Goal: Register for event/course

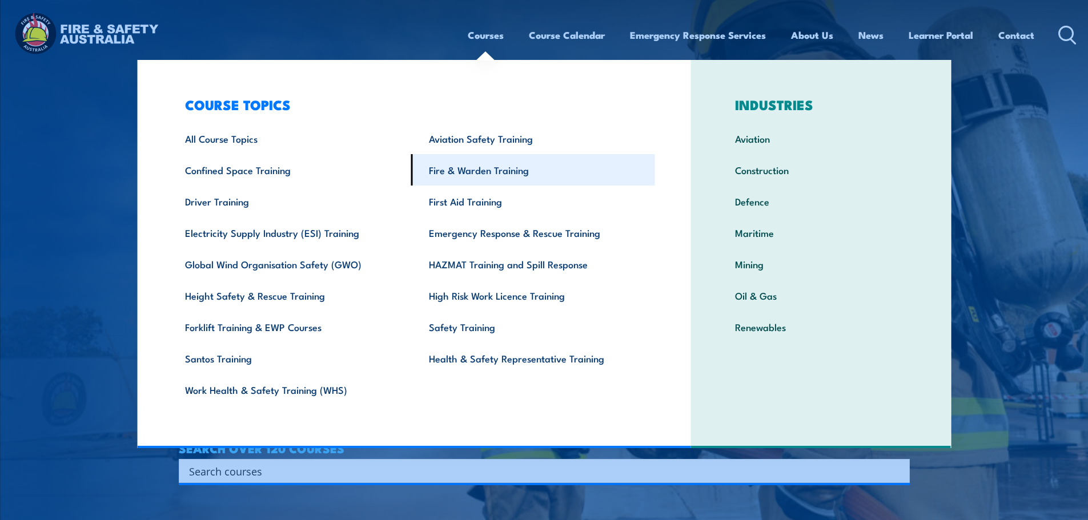
click at [489, 167] on link "Fire & Warden Training" at bounding box center [533, 169] width 244 height 31
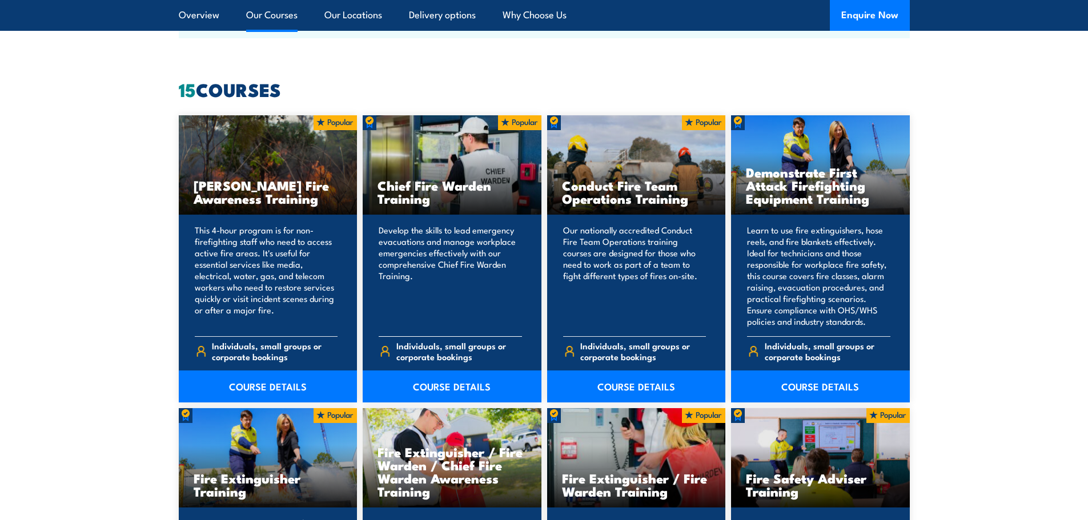
scroll to position [857, 0]
click at [447, 391] on link "COURSE DETAILS" at bounding box center [452, 386] width 179 height 32
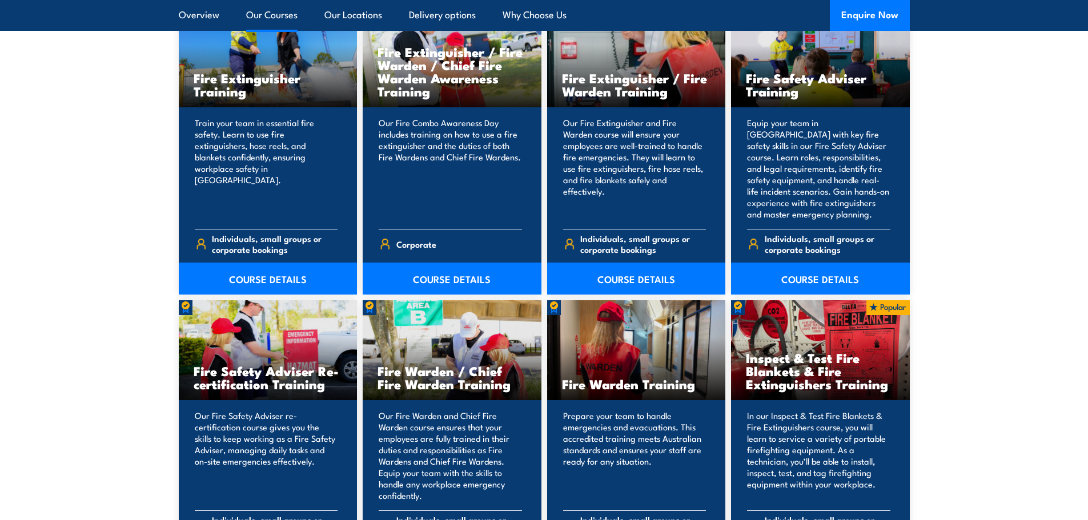
scroll to position [1321, 0]
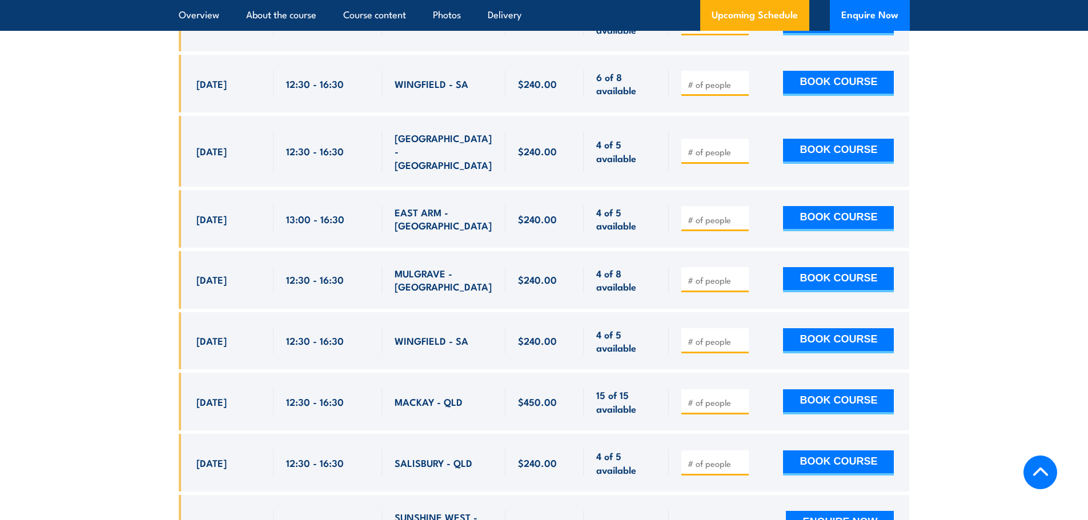
scroll to position [2742, 0]
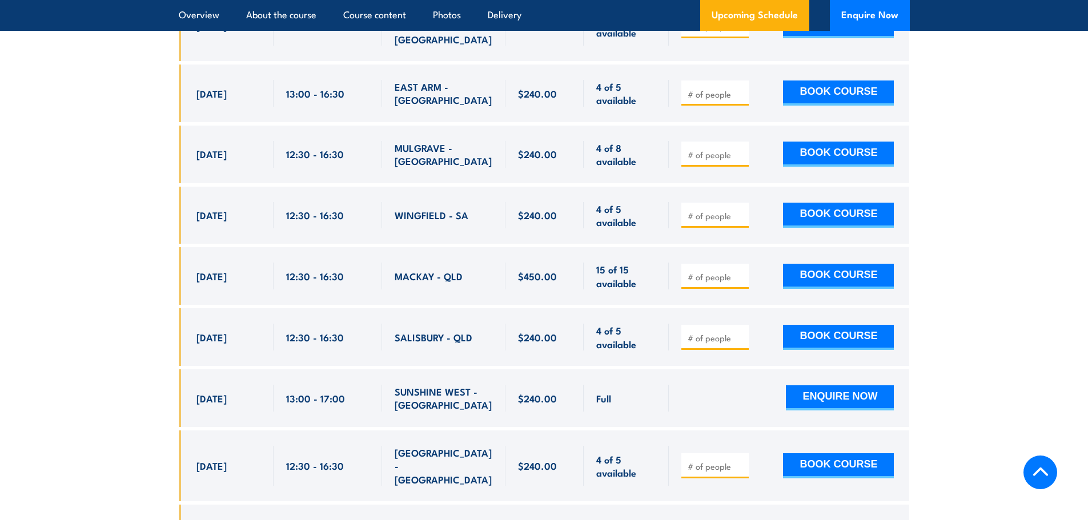
click at [692, 461] on input "number" at bounding box center [716, 466] width 57 height 11
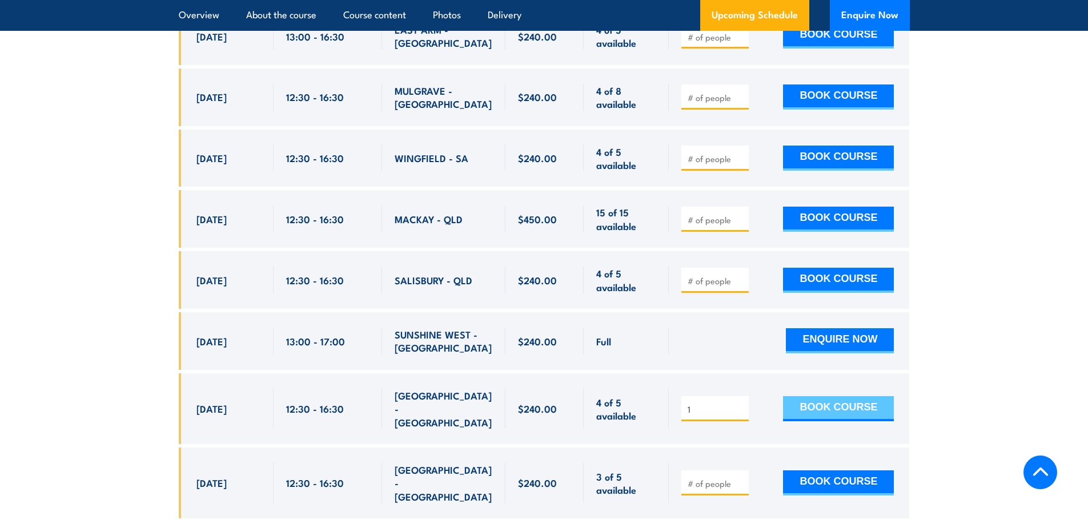
type input "1"
click at [831, 396] on button "BOOK COURSE" at bounding box center [838, 408] width 111 height 25
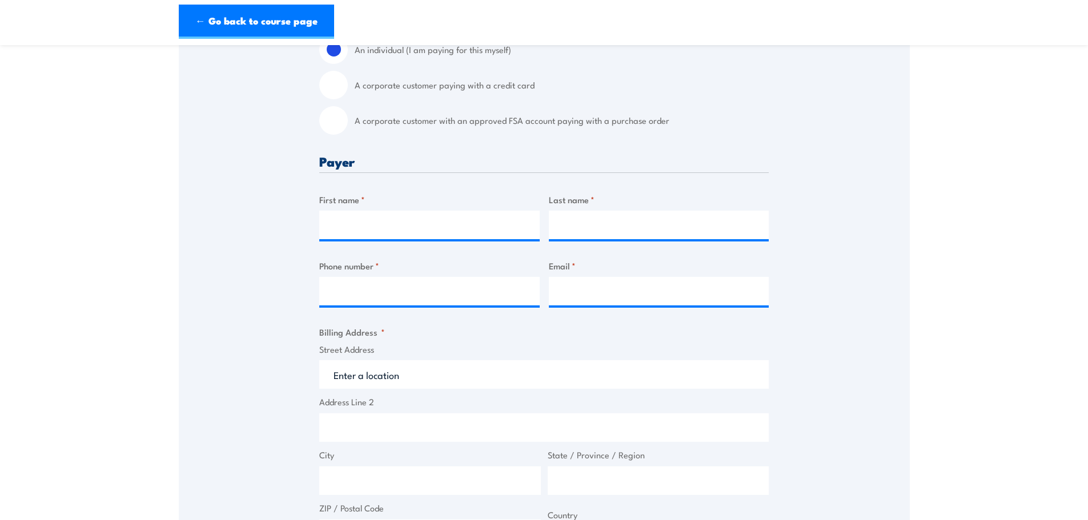
scroll to position [286, 0]
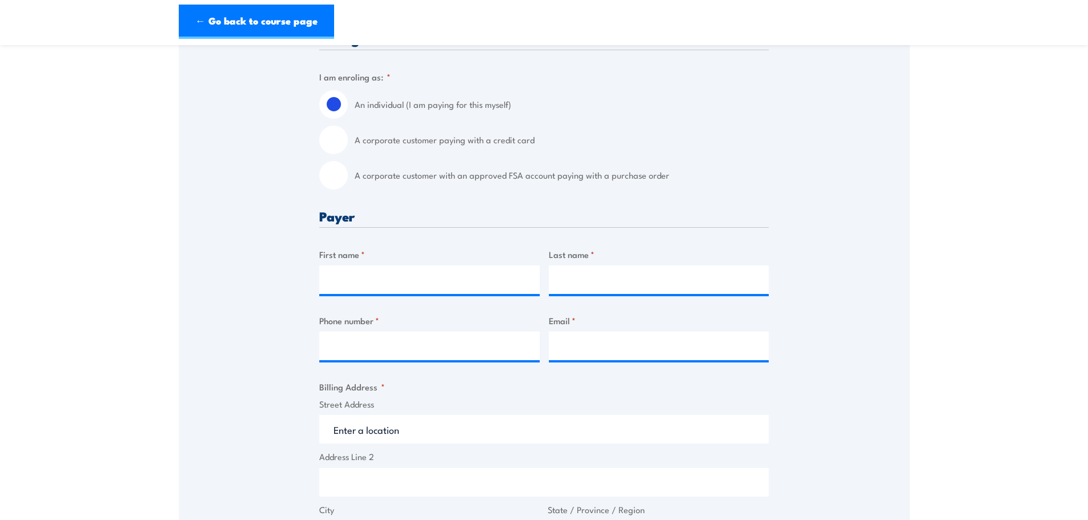
click at [389, 183] on label "A corporate customer with an approved FSA account paying with a purchase order" at bounding box center [562, 175] width 414 height 29
click at [348, 183] on input "A corporate customer with an approved FSA account paying with a purchase order" at bounding box center [333, 175] width 29 height 29
radio input "true"
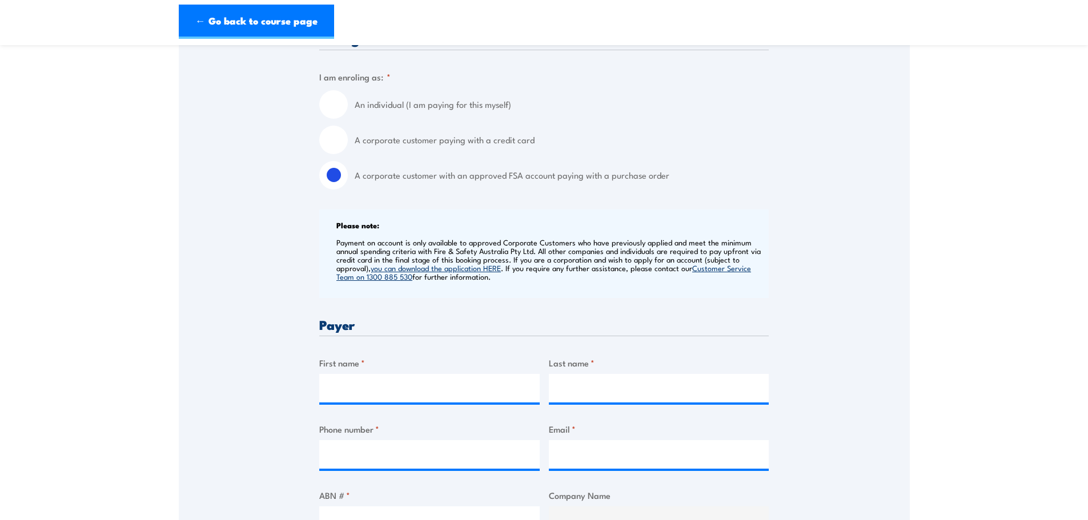
scroll to position [514, 0]
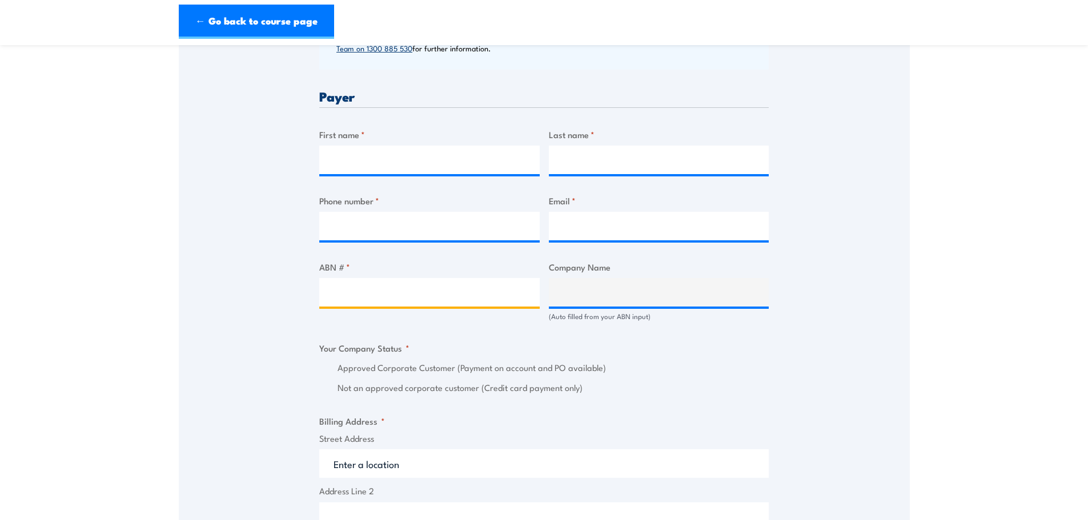
click at [428, 300] on input "ABN # *" at bounding box center [429, 292] width 221 height 29
click at [412, 299] on input "ABN # *" at bounding box center [429, 292] width 221 height 29
type input "91368107952"
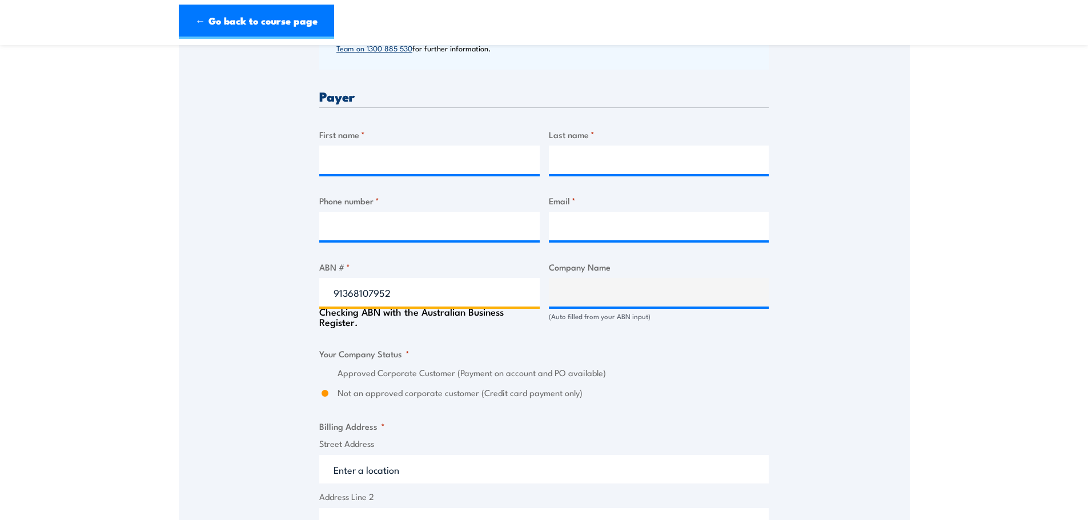
type input "ACCIONA CONSTRUCTION AUSTRALIA PTY LTD & CPB CONTRACTORS PTY LIMITED & GHELLA P…"
radio input "true"
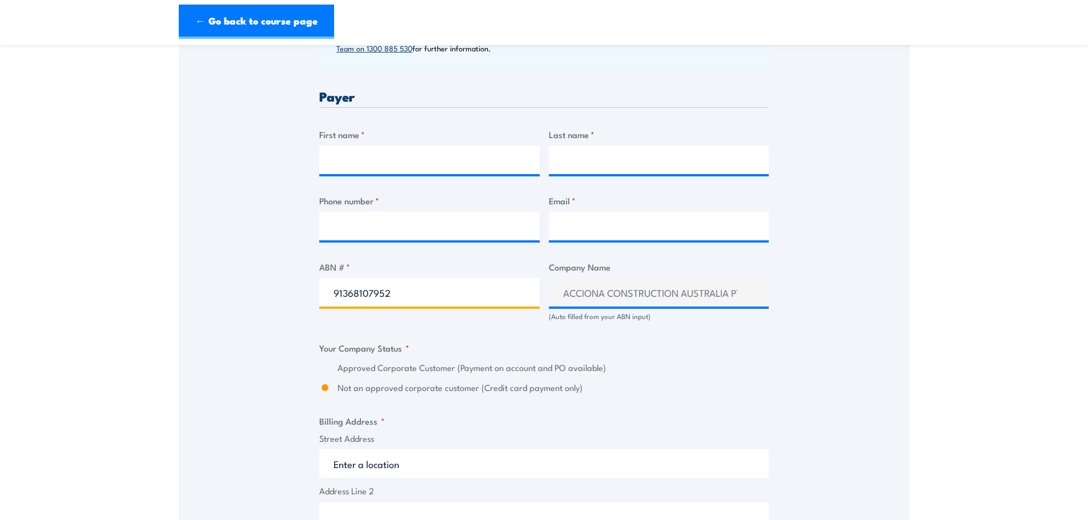
type input "91368107952"
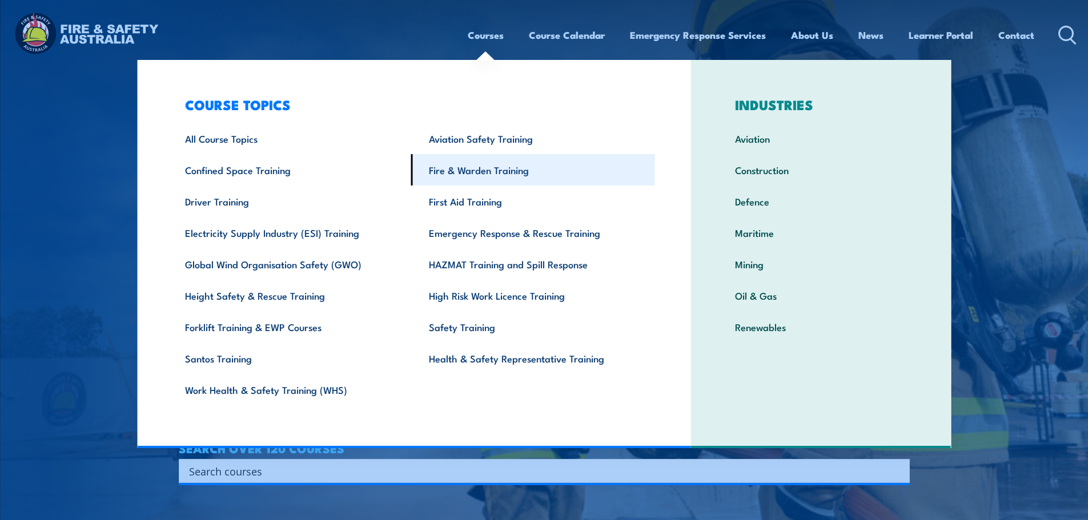
click at [497, 168] on link "Fire & Warden Training" at bounding box center [533, 169] width 244 height 31
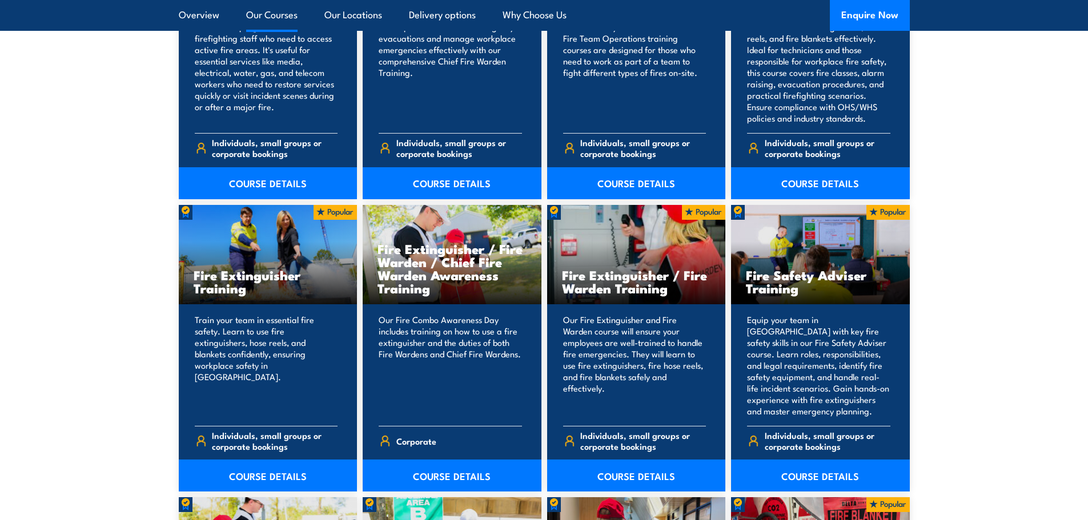
scroll to position [1257, 0]
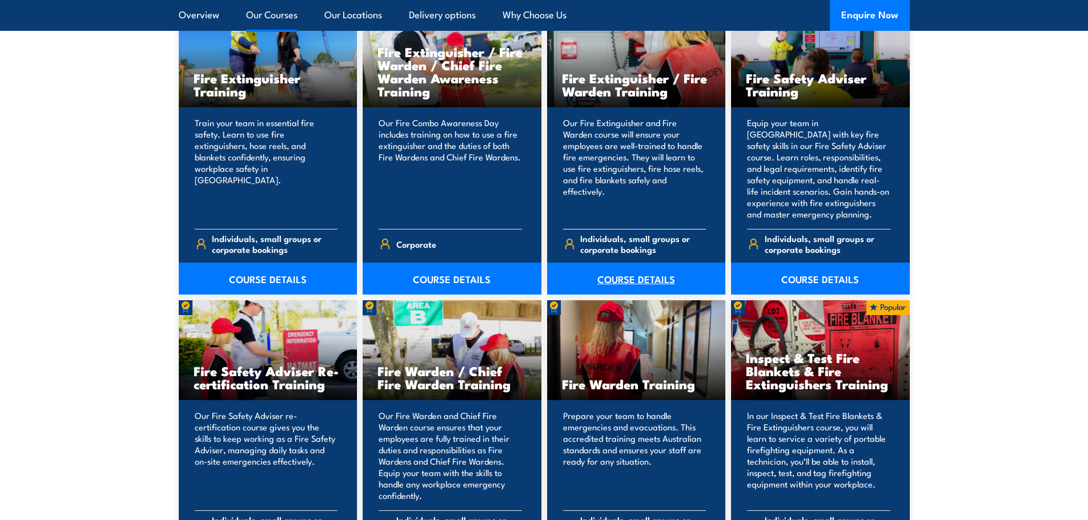
click at [646, 274] on link "COURSE DETAILS" at bounding box center [636, 279] width 179 height 32
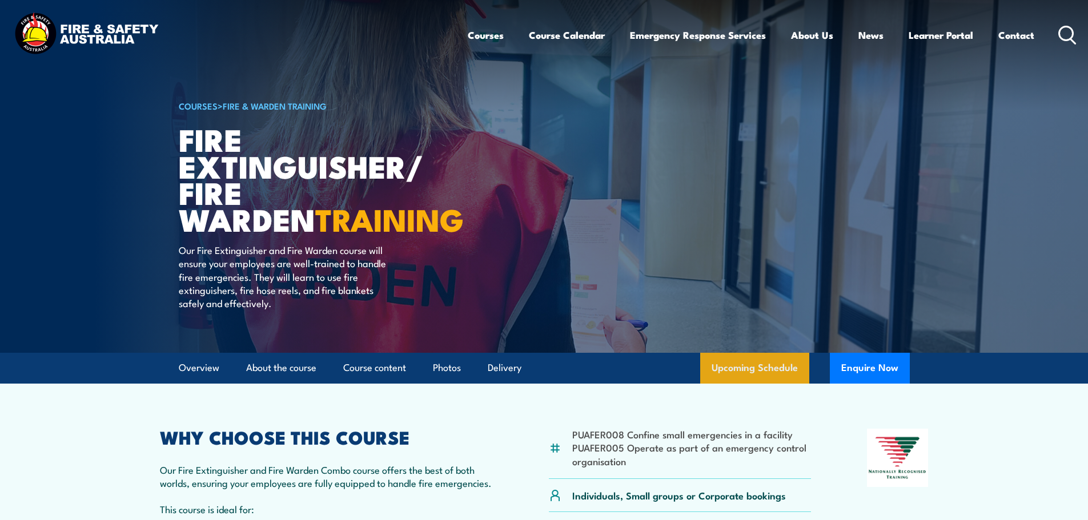
click at [746, 354] on link "Upcoming Schedule" at bounding box center [754, 368] width 109 height 31
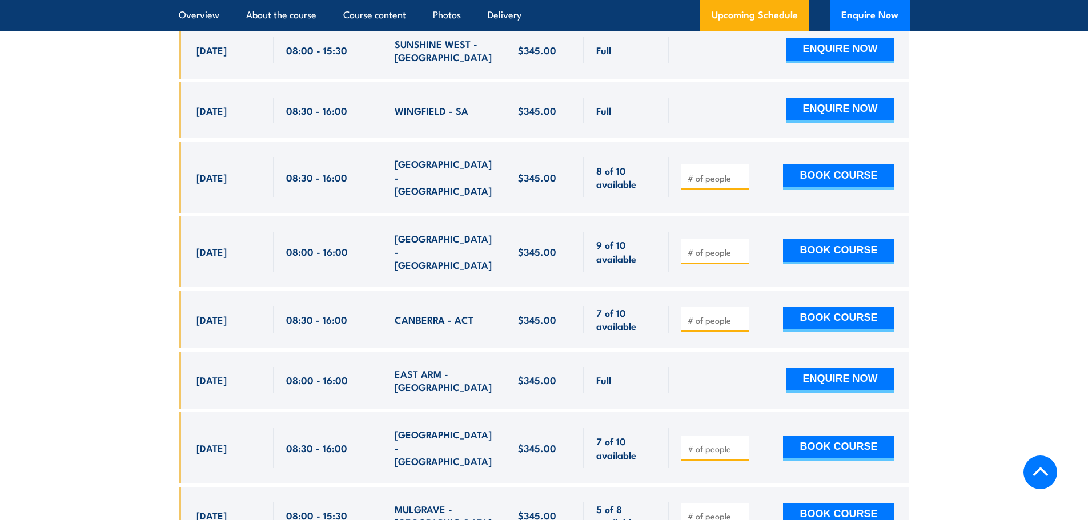
scroll to position [1819, 0]
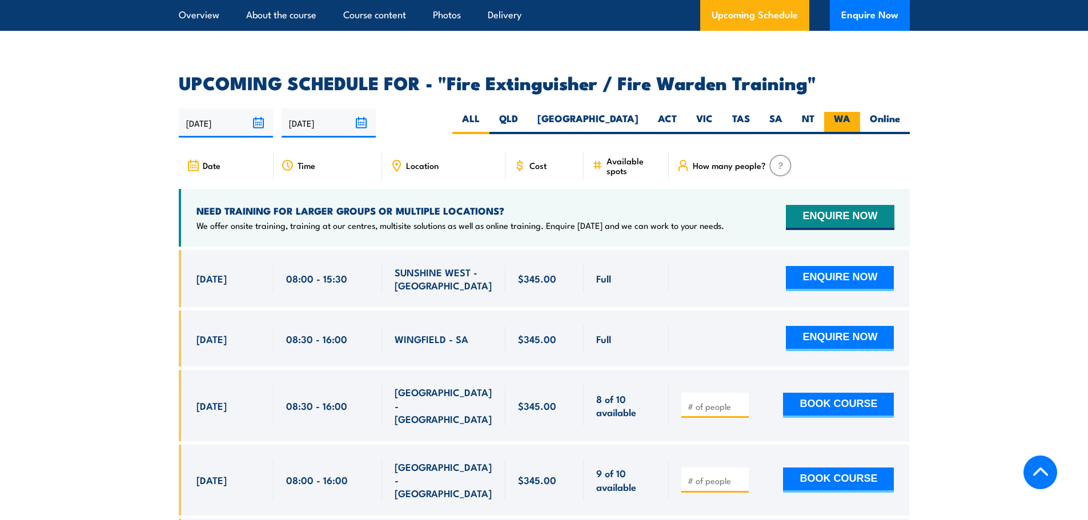
click at [847, 112] on label "WA" at bounding box center [842, 123] width 36 height 22
click at [851, 112] on input "WA" at bounding box center [854, 115] width 7 height 7
radio input "true"
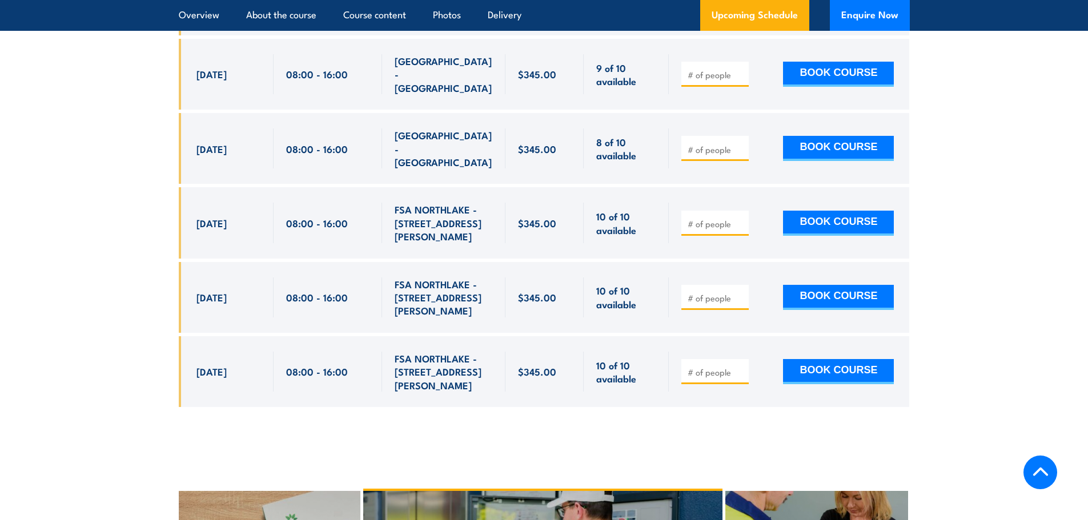
scroll to position [2219, 0]
